Goal: Browse casually

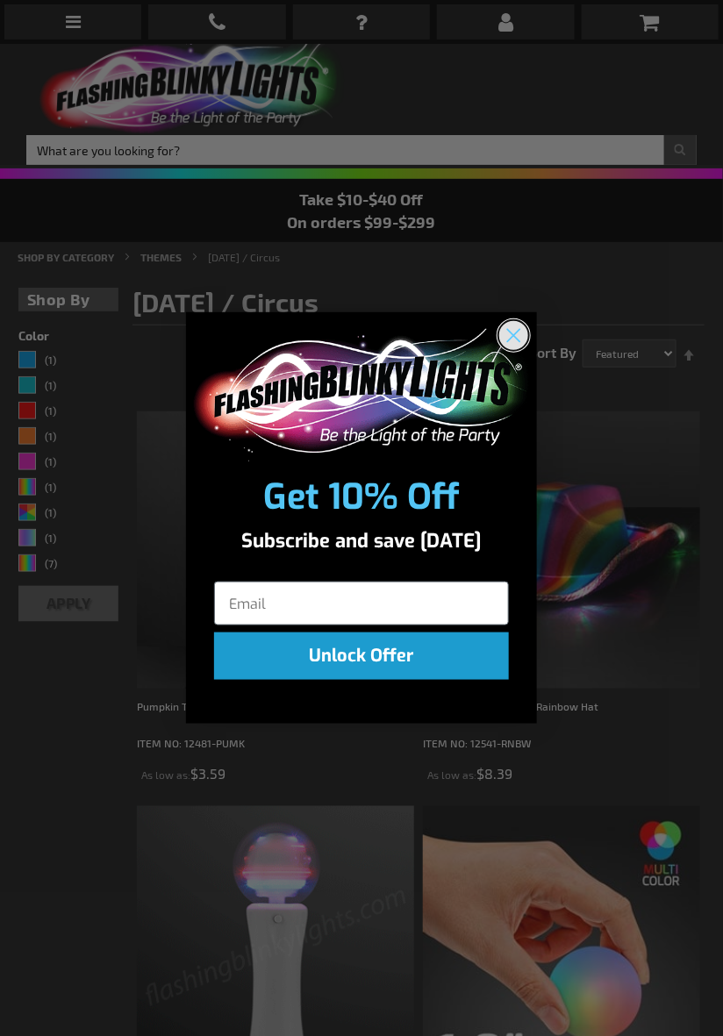
click at [521, 339] on circle "Close dialog" at bounding box center [513, 335] width 29 height 29
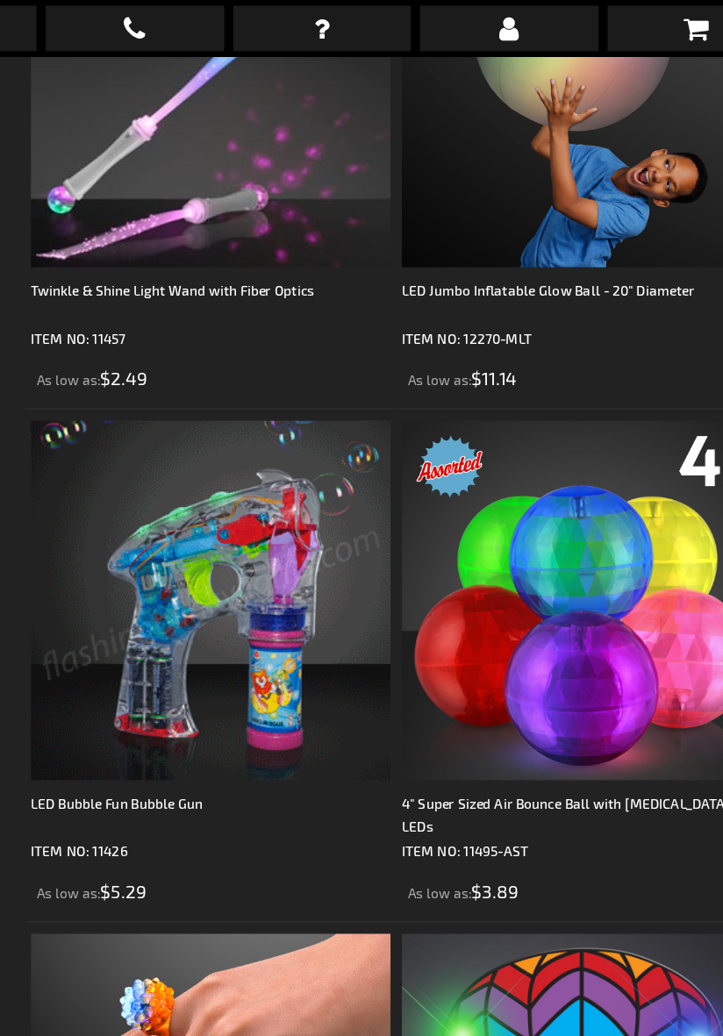
scroll to position [3249, 0]
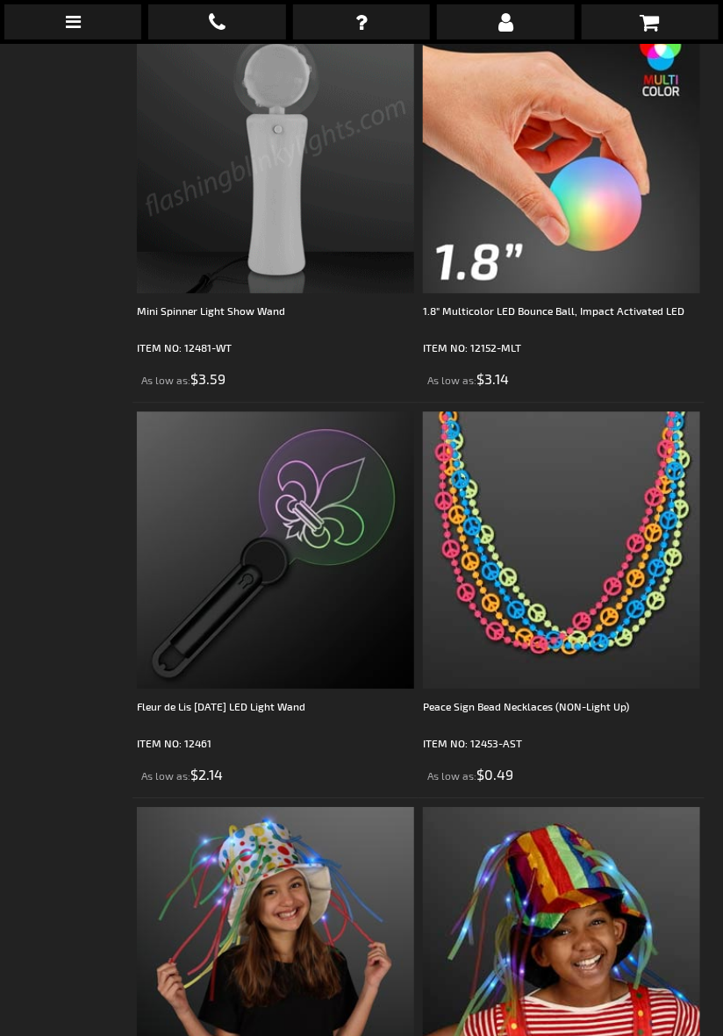
scroll to position [792, 0]
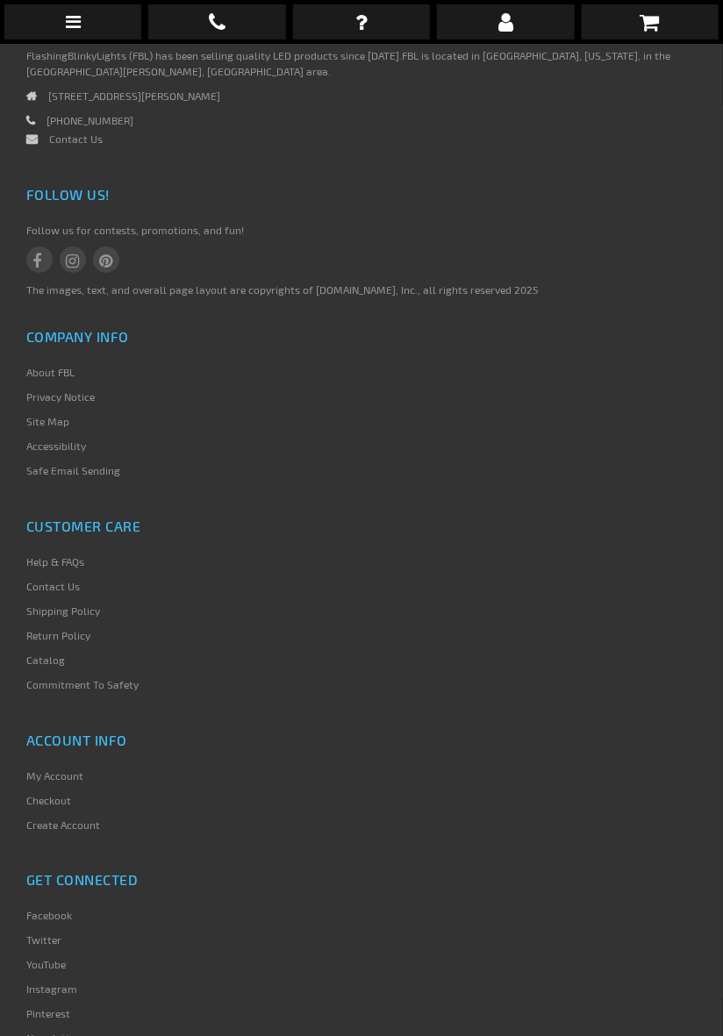
scroll to position [1458, 0]
